Goal: Task Accomplishment & Management: Manage account settings

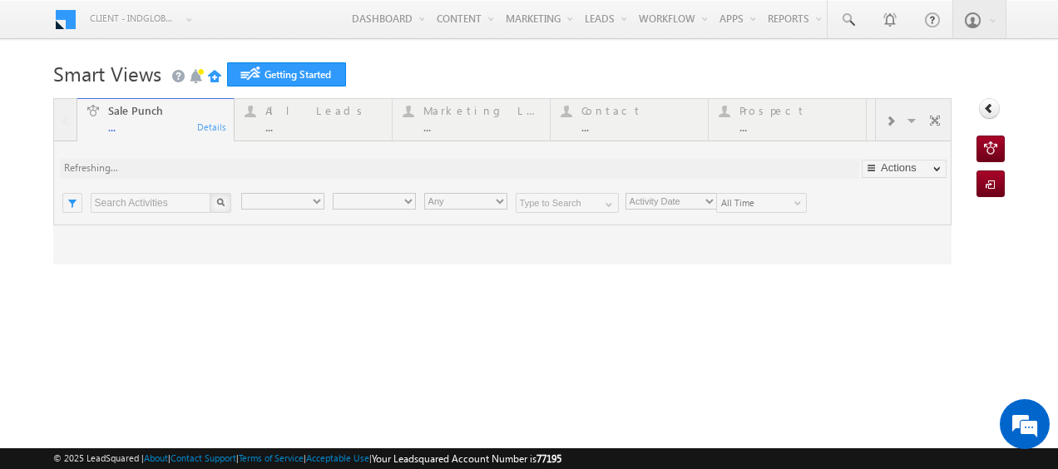
type input "Any Owner"
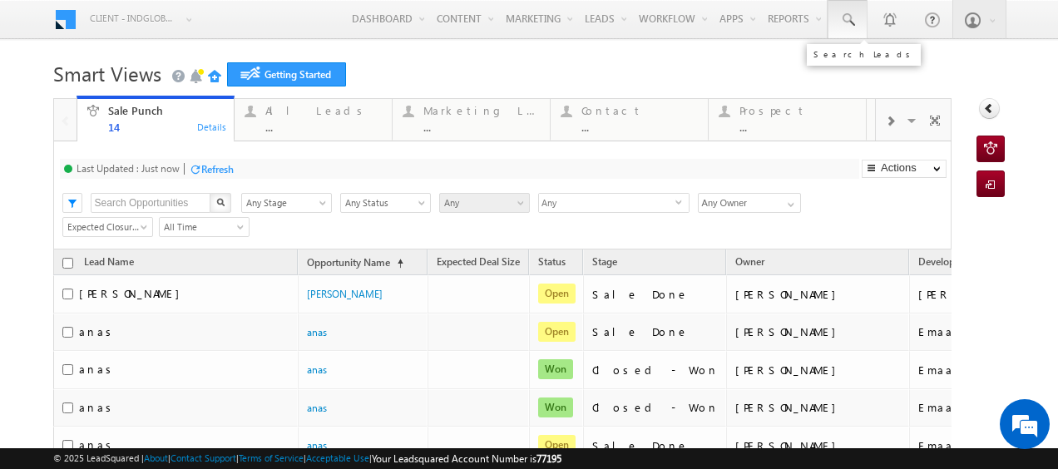
click at [839, 12] on span at bounding box center [847, 20] width 17 height 17
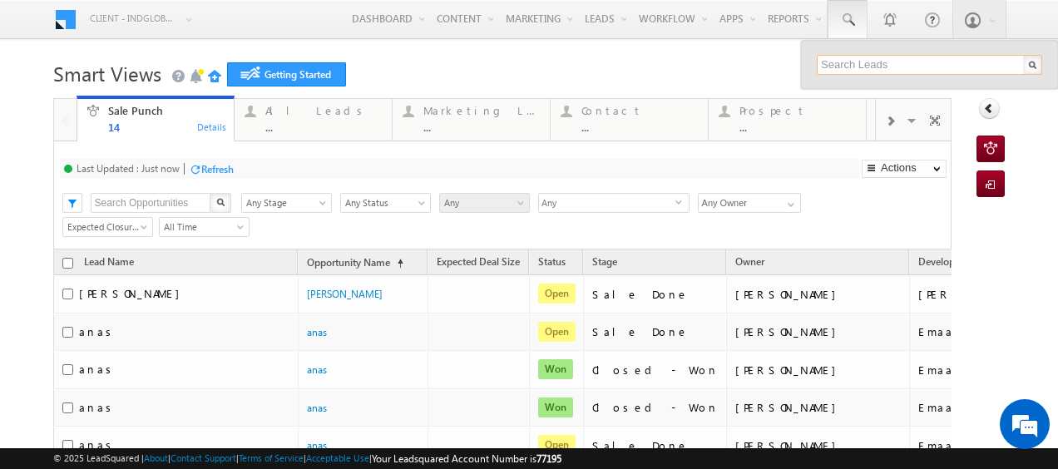
click at [846, 64] on input "text" at bounding box center [928, 65] width 225 height 20
paste input "0507767857"
click at [816, 63] on input "0507767857" at bounding box center [928, 65] width 225 height 20
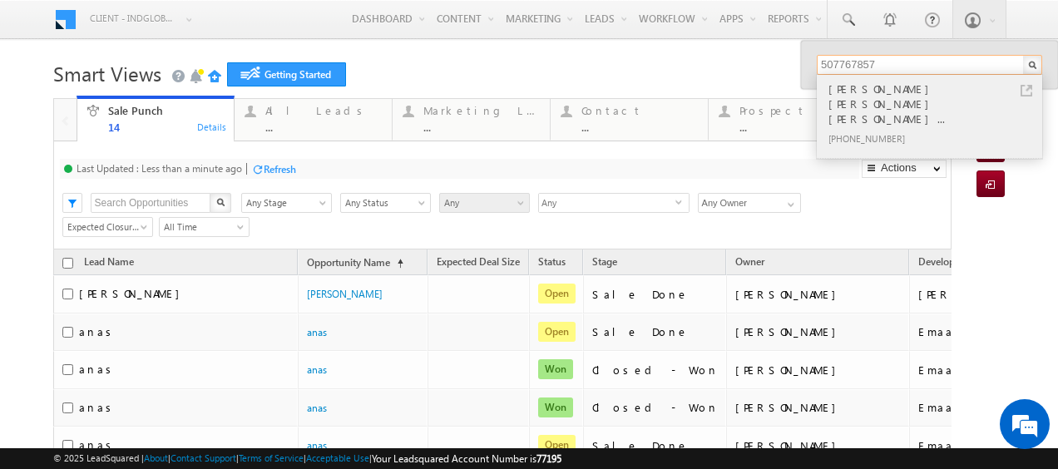
type input "507767857"
click at [865, 86] on div "[PERSON_NAME] [PERSON_NAME] [PERSON_NAME]..." at bounding box center [936, 104] width 223 height 48
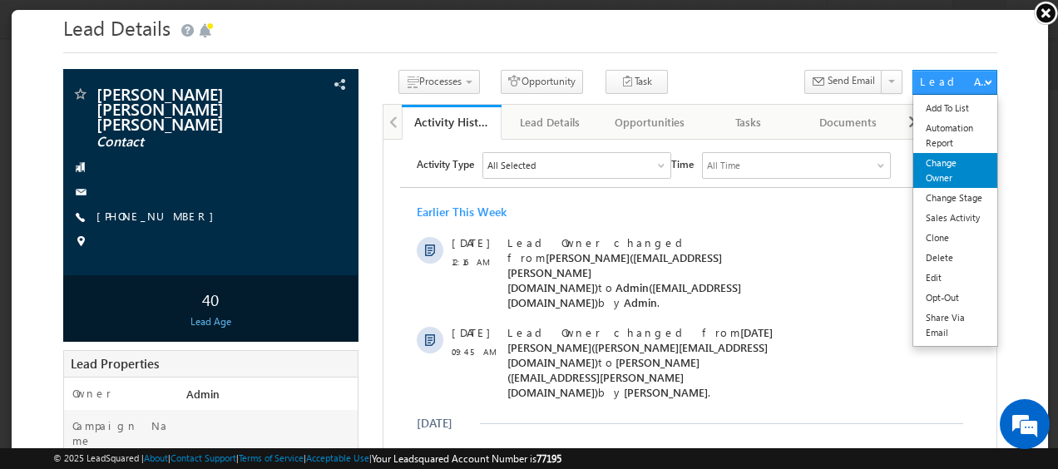
click at [939, 167] on link "Change Owner" at bounding box center [953, 169] width 84 height 35
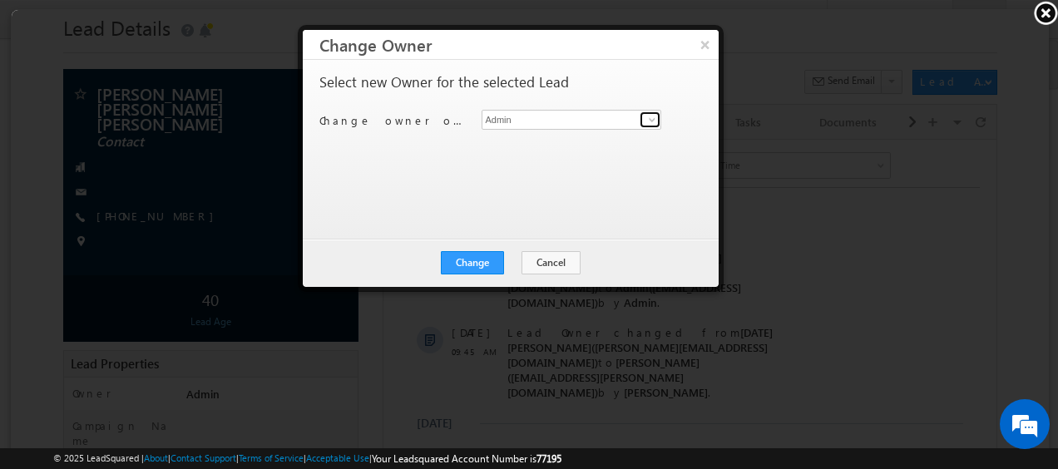
click at [648, 119] on span at bounding box center [650, 118] width 13 height 13
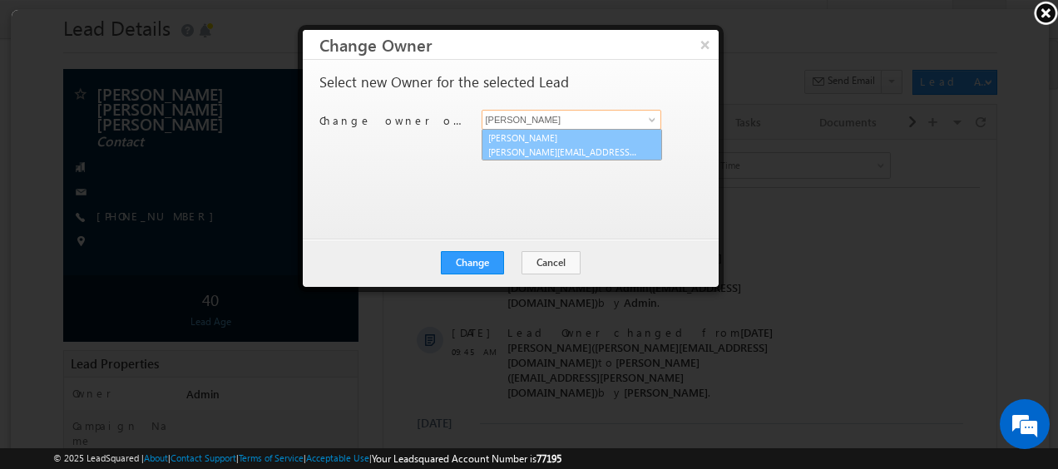
click at [547, 142] on link "[PERSON_NAME] [PERSON_NAME][EMAIL_ADDRESS][DOMAIN_NAME]" at bounding box center [570, 144] width 180 height 32
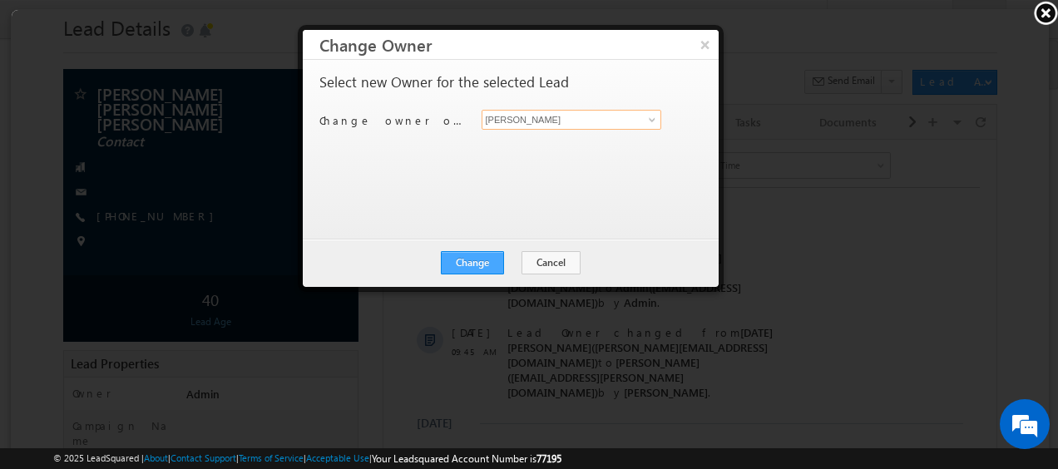
type input "[PERSON_NAME]"
click at [475, 260] on button "Change" at bounding box center [470, 261] width 63 height 23
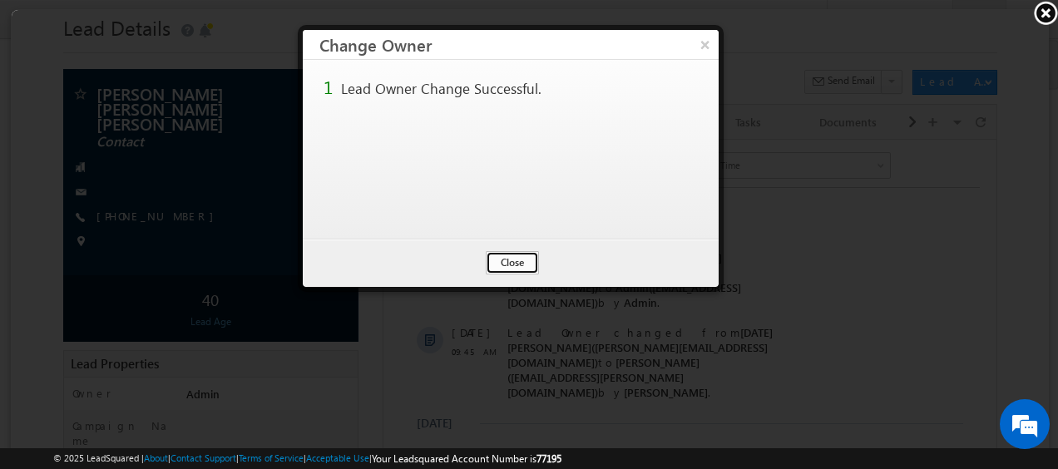
click at [509, 254] on button "Close" at bounding box center [510, 261] width 53 height 23
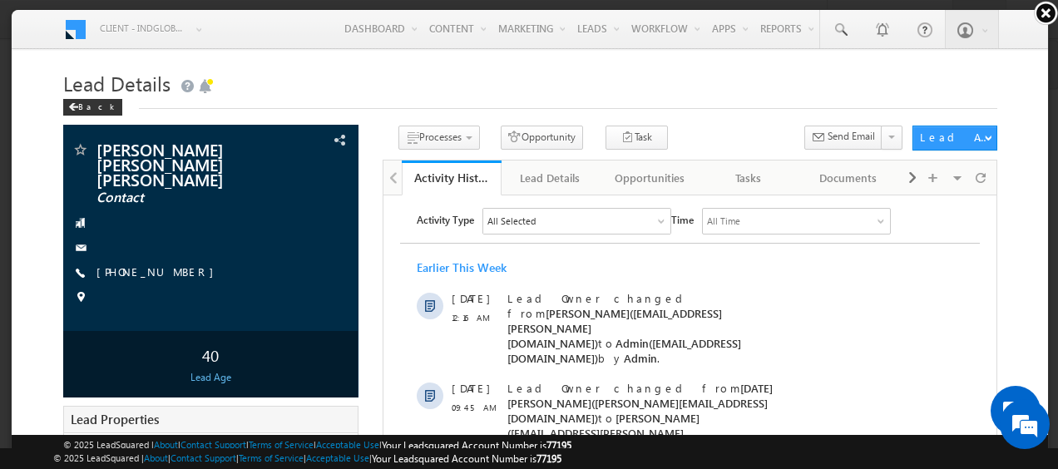
drag, startPoint x: 1046, startPoint y: 12, endPoint x: 1033, endPoint y: 21, distance: 16.1
click at [1044, 12] on link at bounding box center [1045, 12] width 25 height 25
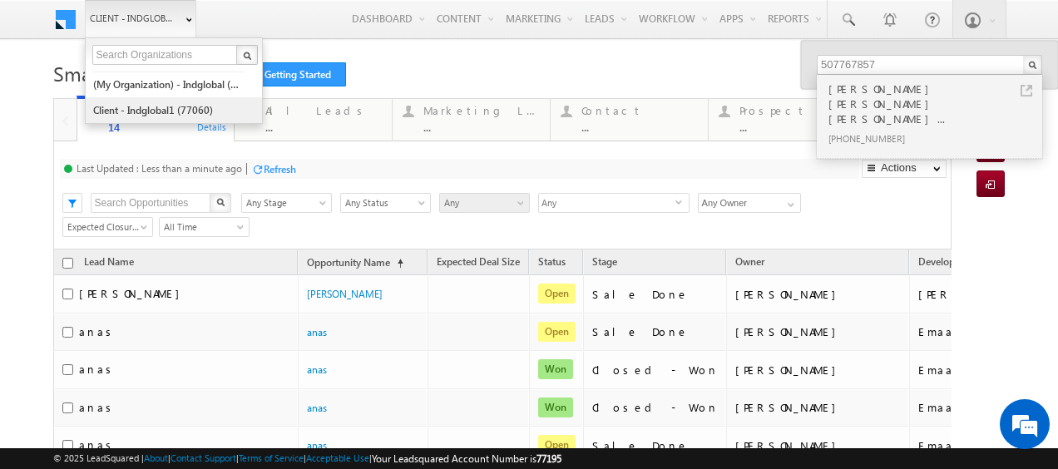
click at [163, 103] on link "Client - indglobal1 (77060)" at bounding box center [168, 110] width 152 height 26
